Goal: Navigation & Orientation: Find specific page/section

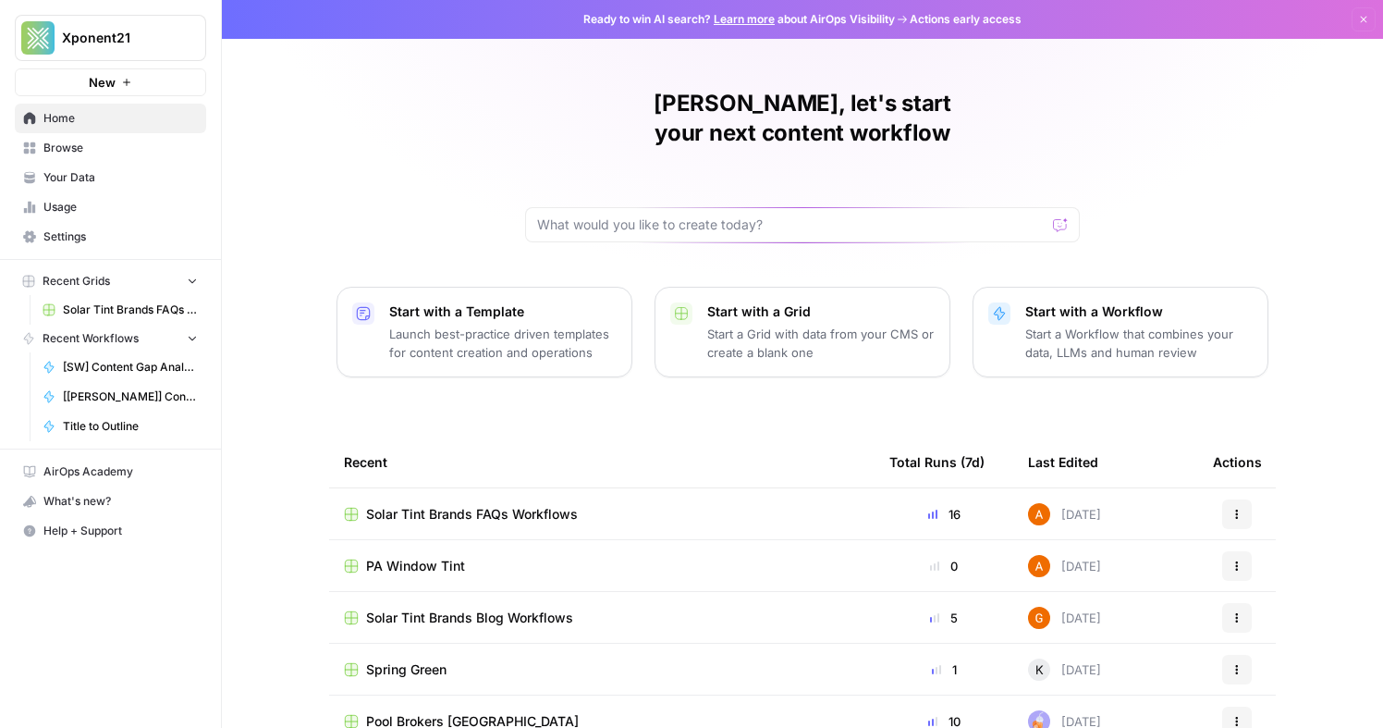
click at [146, 301] on span "Solar Tint Brands FAQs Workflows" at bounding box center [130, 309] width 135 height 17
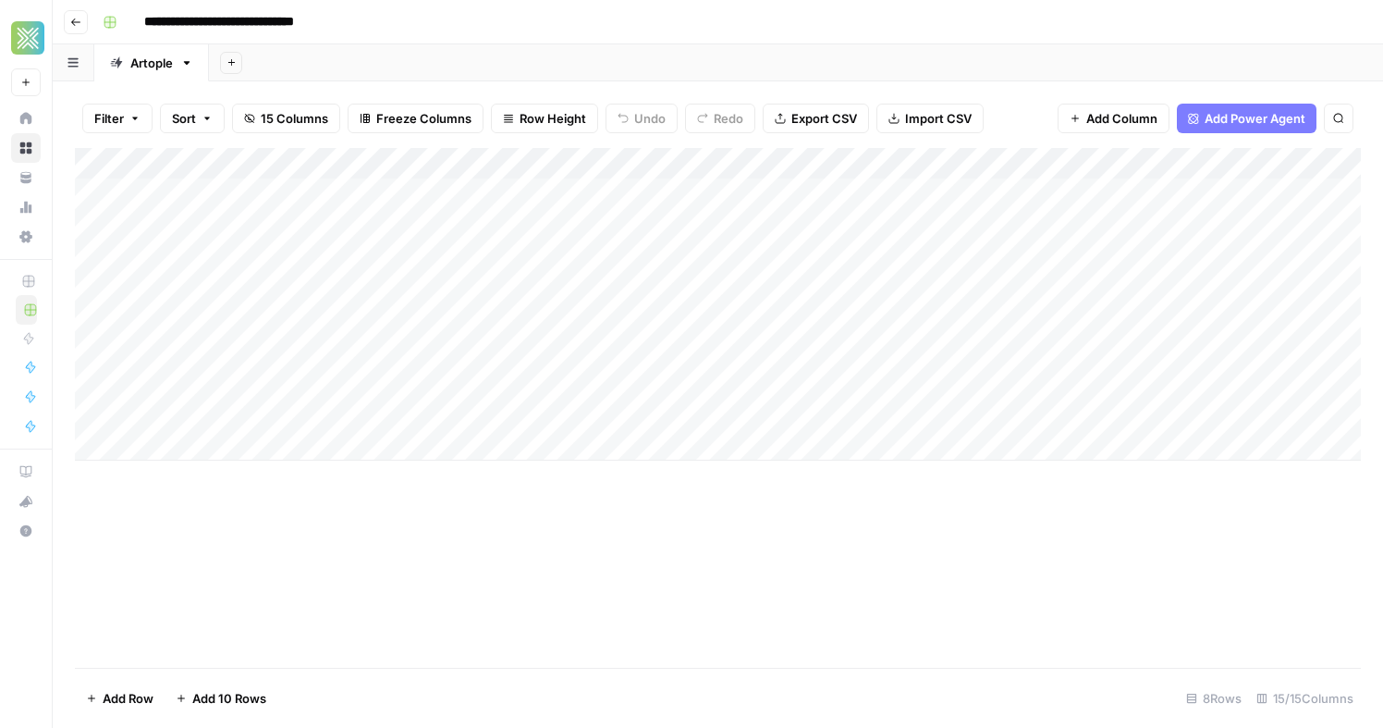
click at [79, 29] on button "Go back" at bounding box center [76, 22] width 24 height 24
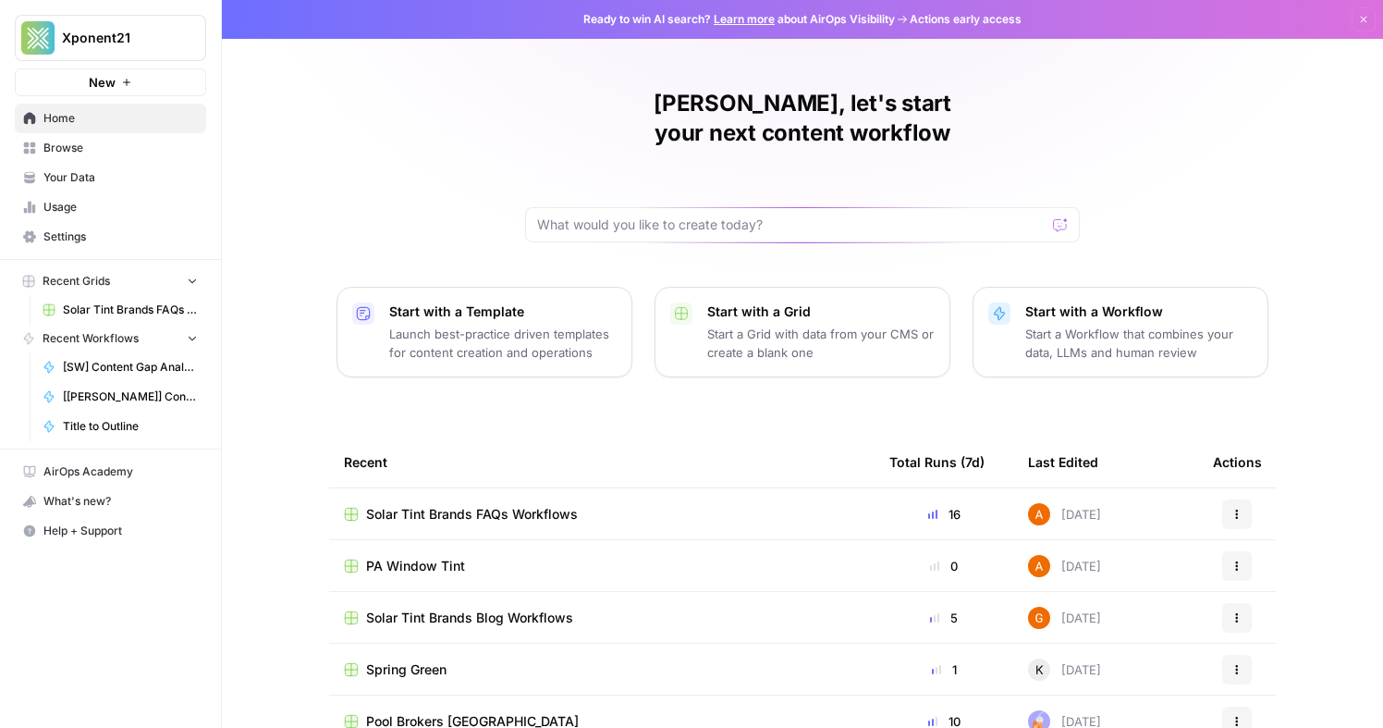
click at [596, 207] on div at bounding box center [802, 224] width 555 height 35
type input "s"
click at [89, 146] on span "Browse" at bounding box center [120, 148] width 154 height 17
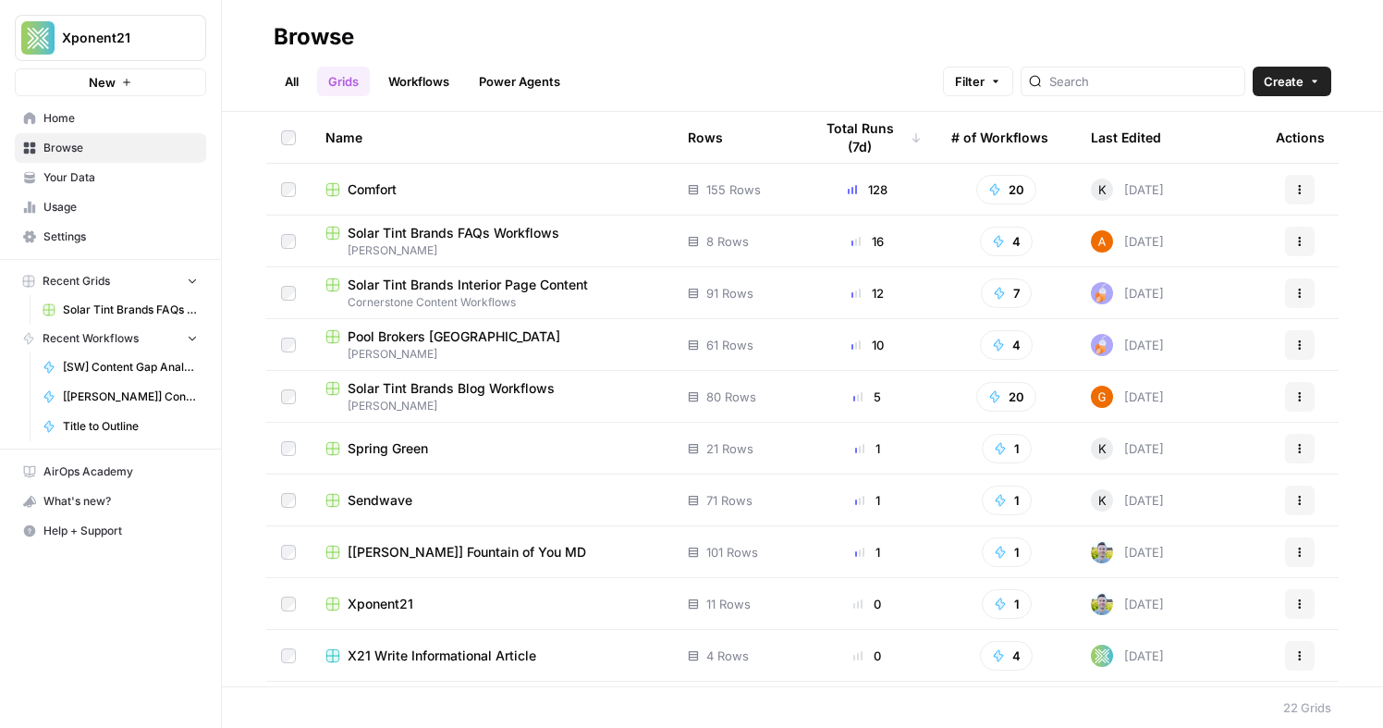
click at [524, 398] on span "[PERSON_NAME]" at bounding box center [491, 406] width 333 height 17
